Goal: Task Accomplishment & Management: Manage account settings

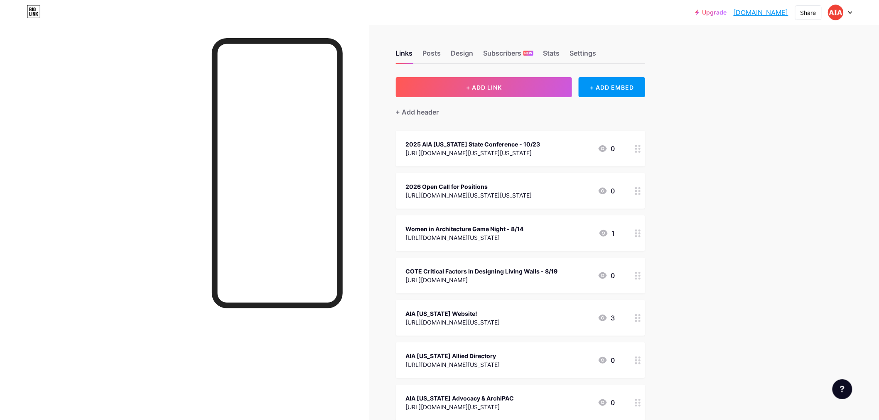
click at [517, 191] on div "[URL][DOMAIN_NAME][US_STATE][US_STATE]" at bounding box center [469, 195] width 126 height 9
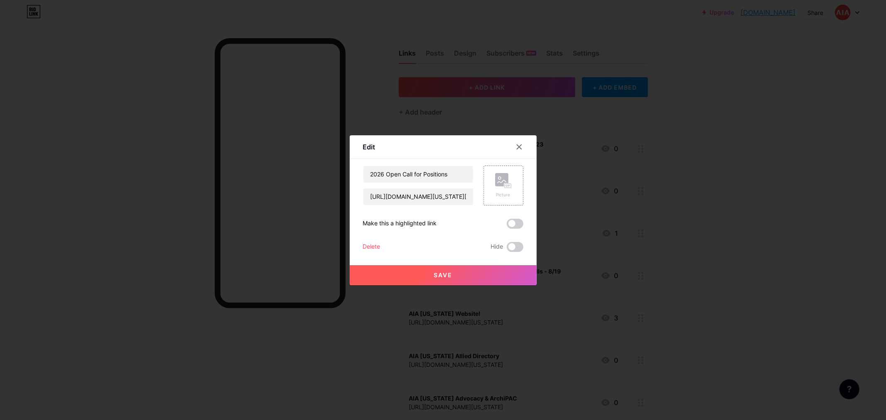
click at [367, 246] on div "Delete" at bounding box center [371, 247] width 17 height 10
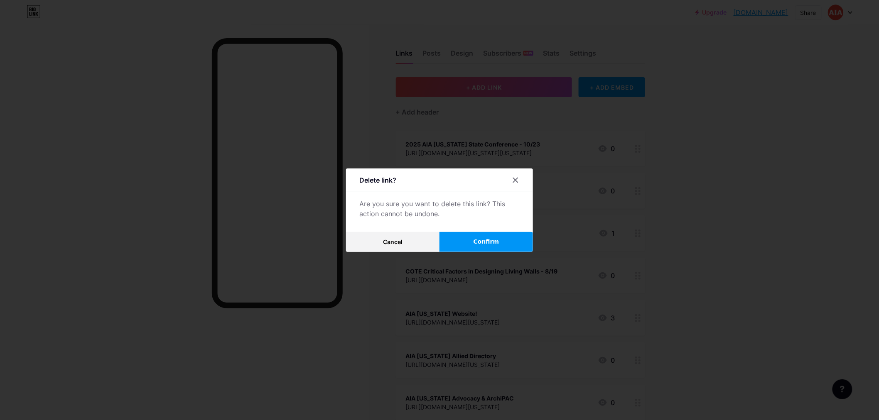
click at [489, 244] on span "Confirm" at bounding box center [486, 242] width 26 height 9
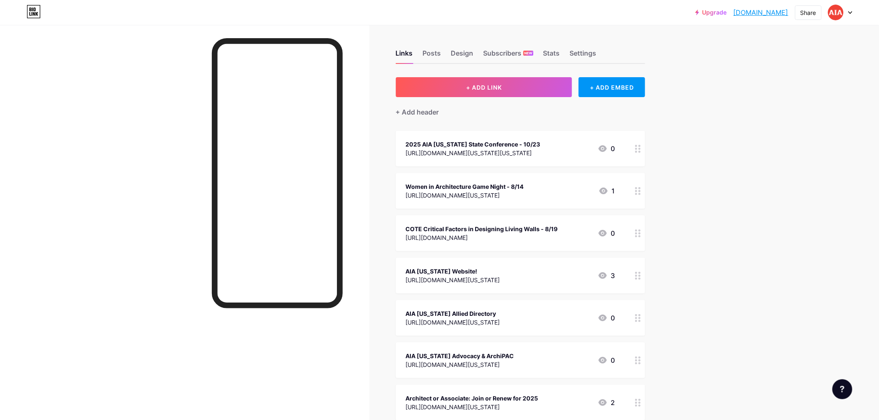
click at [848, 15] on div at bounding box center [840, 12] width 24 height 15
click at [489, 188] on div "Women in Architecture Game Night - 8/14" at bounding box center [465, 186] width 118 height 9
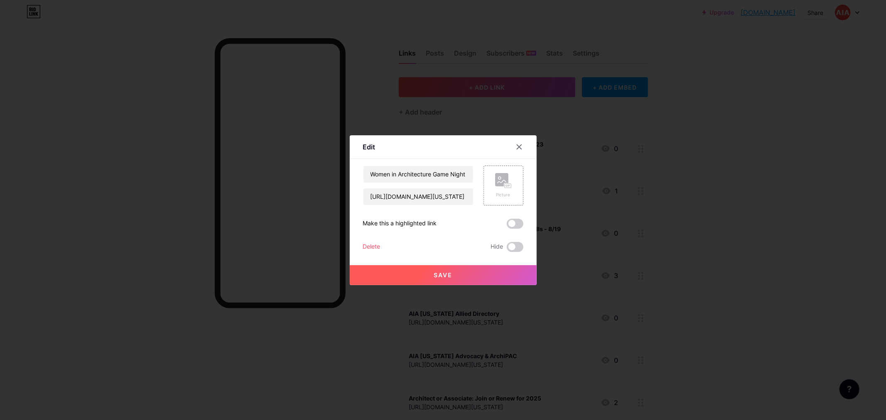
click at [363, 247] on div "Delete" at bounding box center [371, 247] width 17 height 10
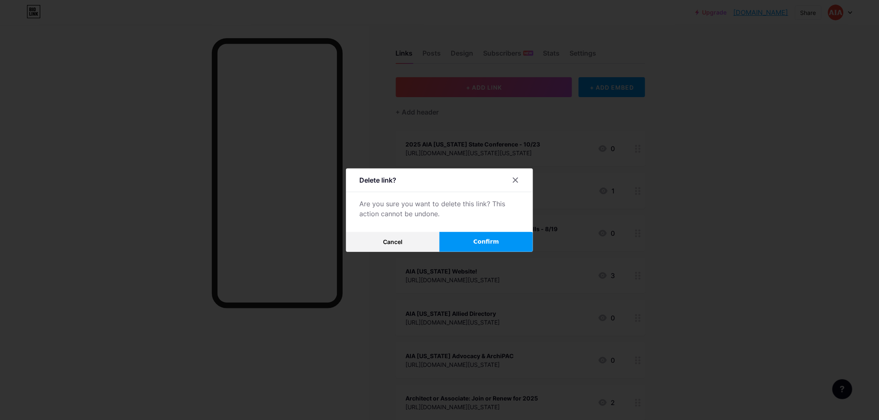
click at [480, 241] on span "Confirm" at bounding box center [486, 242] width 26 height 9
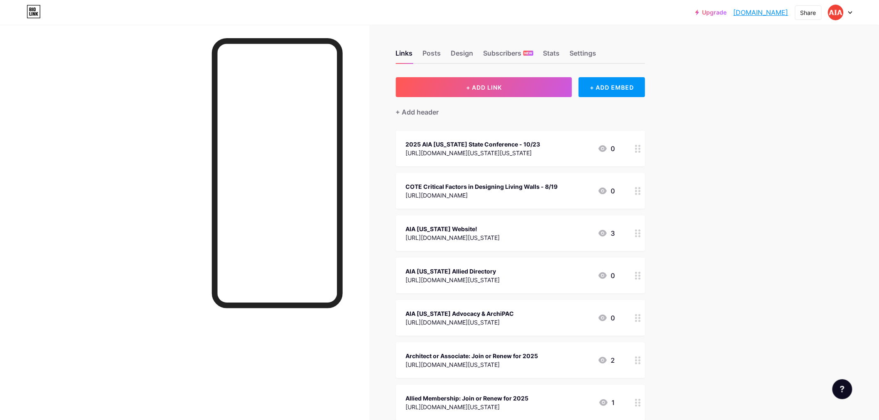
click at [848, 10] on div at bounding box center [840, 12] width 24 height 15
click at [783, 118] on li "Logout" at bounding box center [800, 116] width 103 height 22
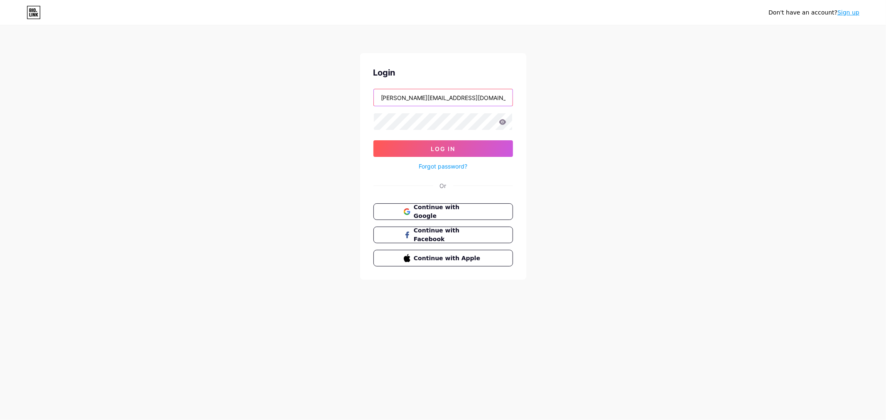
click at [482, 97] on input "[PERSON_NAME][EMAIL_ADDRESS][DOMAIN_NAME][US_STATE]" at bounding box center [443, 97] width 139 height 17
type input "[EMAIL_ADDRESS][DOMAIN_NAME][US_STATE]"
click at [457, 146] on button "Log In" at bounding box center [443, 148] width 140 height 17
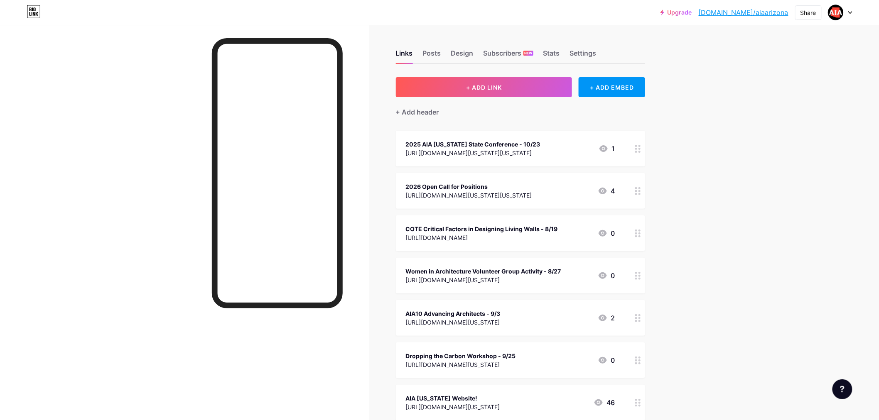
click at [500, 191] on div "[URL][DOMAIN_NAME][US_STATE][US_STATE]" at bounding box center [469, 195] width 126 height 9
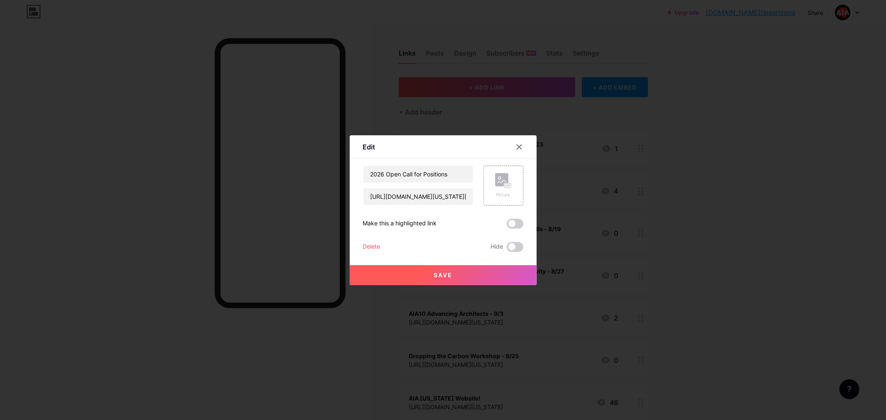
click at [369, 244] on div "Delete" at bounding box center [371, 247] width 17 height 10
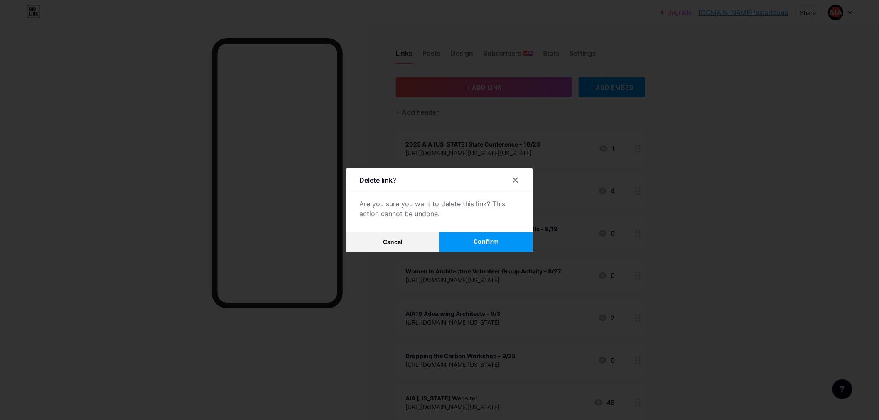
click at [490, 242] on span "Confirm" at bounding box center [486, 242] width 26 height 9
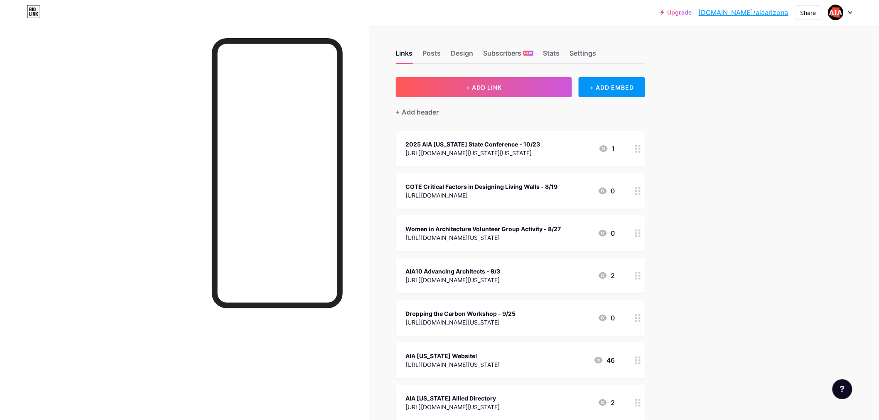
click at [850, 11] on icon at bounding box center [850, 12] width 4 height 3
click at [785, 115] on li "Logout" at bounding box center [800, 116] width 103 height 22
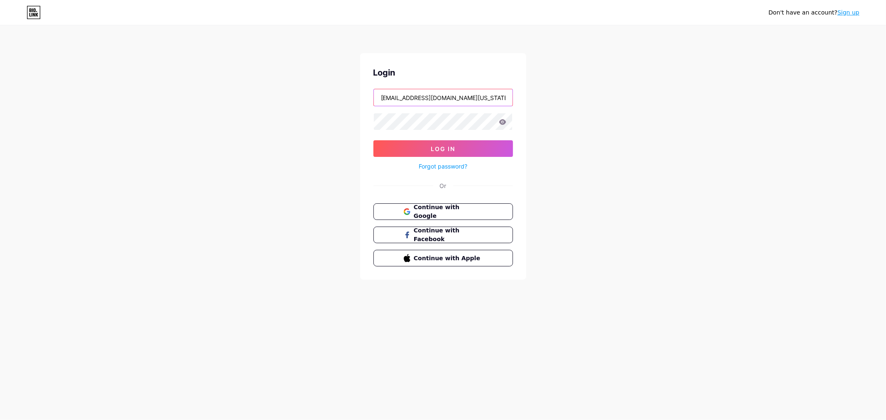
click at [472, 96] on input "[EMAIL_ADDRESS][DOMAIN_NAME][US_STATE]" at bounding box center [443, 97] width 139 height 17
type input "[PERSON_NAME][EMAIL_ADDRESS][DOMAIN_NAME][US_STATE]"
click at [450, 147] on span "Log In" at bounding box center [443, 148] width 24 height 7
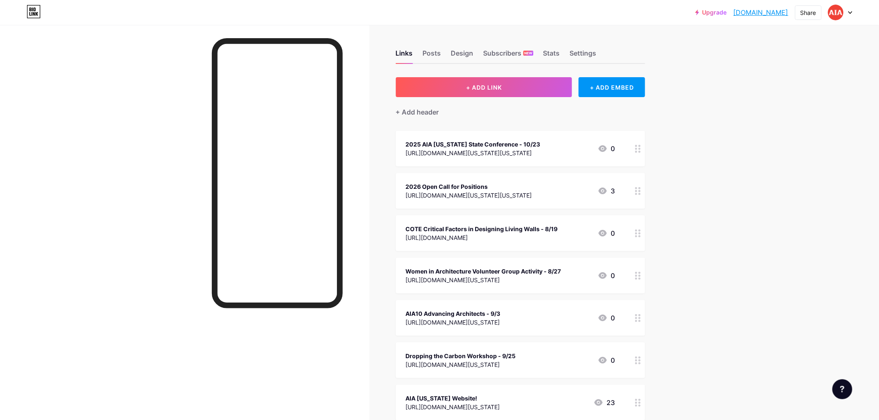
click at [480, 191] on div "[URL][DOMAIN_NAME][US_STATE][US_STATE]" at bounding box center [469, 195] width 126 height 9
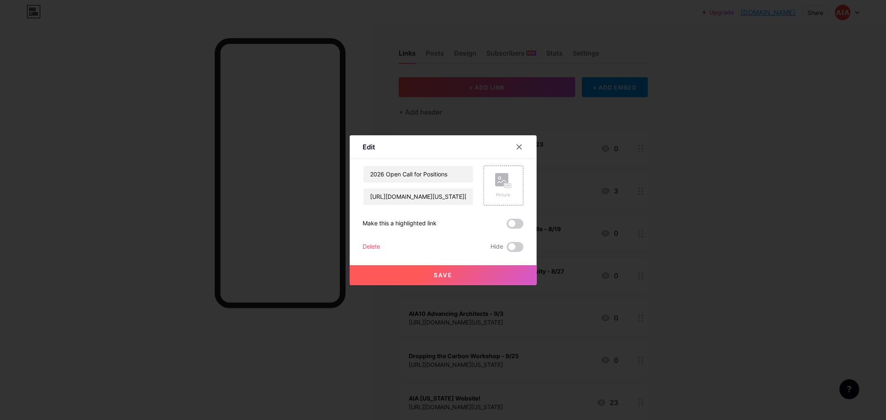
click at [372, 242] on div "Delete" at bounding box center [371, 247] width 17 height 10
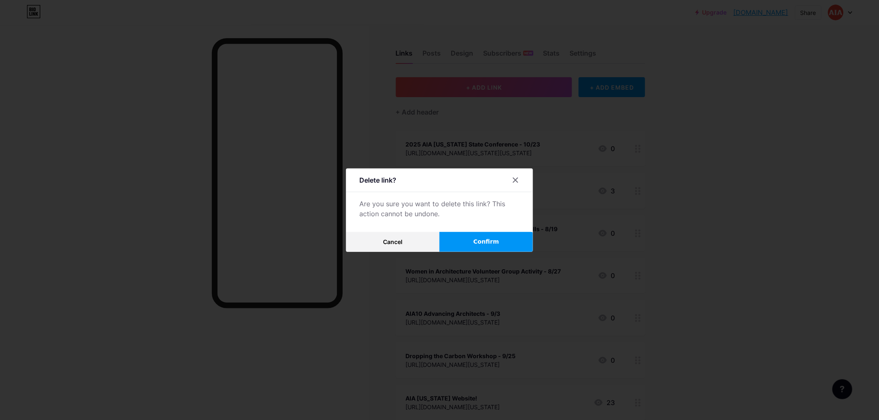
click at [474, 235] on button "Confirm" at bounding box center [485, 242] width 93 height 20
